Goal: Check status: Check status

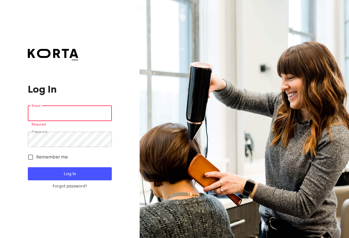
click at [69, 108] on input "email" at bounding box center [70, 113] width 84 height 15
click at [36, 220] on div "beta Log In Email Email Required Password Password Remember me Log In Forgot pa…" at bounding box center [70, 119] width 140 height 238
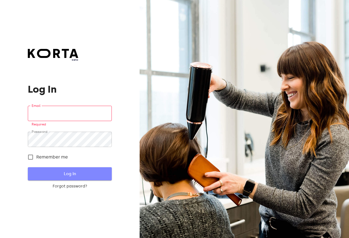
drag, startPoint x: 67, startPoint y: 179, endPoint x: 69, endPoint y: 171, distance: 8.1
click at [67, 178] on button "Log In" at bounding box center [70, 173] width 84 height 13
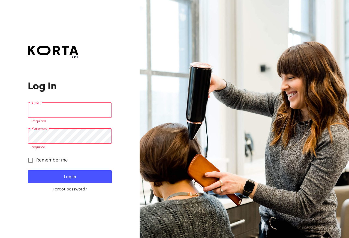
click at [63, 98] on div "beta Log In Email Email Required Password Password required Remember me Log In …" at bounding box center [70, 119] width 84 height 146
click at [62, 112] on input "email" at bounding box center [70, 109] width 84 height 15
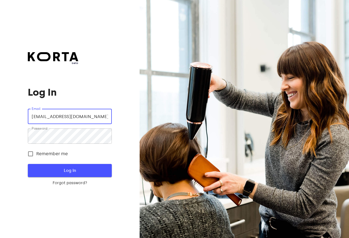
type input "[EMAIL_ADDRESS][DOMAIN_NAME]"
click at [73, 169] on span "Log In" at bounding box center [70, 170] width 66 height 7
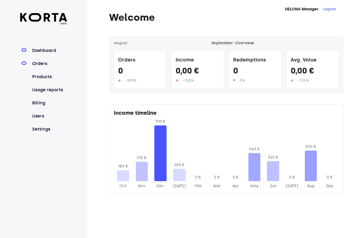
click at [45, 62] on link "Orders" at bounding box center [49, 63] width 36 height 7
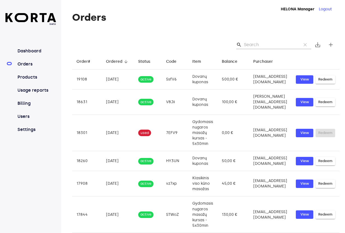
click at [265, 42] on input "Search" at bounding box center [270, 44] width 53 height 9
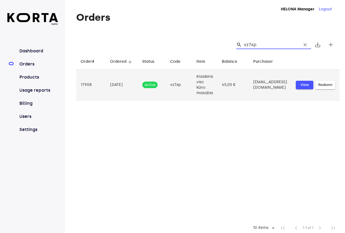
type input "vz7xp"
click at [310, 86] on span "View" at bounding box center [304, 85] width 12 height 6
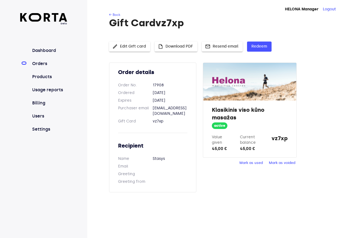
click at [258, 160] on span "Mark as used" at bounding box center [251, 163] width 23 height 6
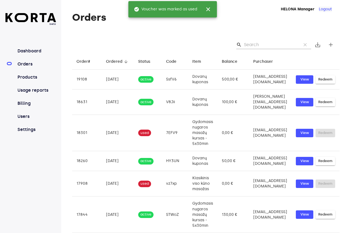
click at [332, 12] on button "Logout" at bounding box center [324, 9] width 13 height 5
